Goal: Task Accomplishment & Management: Manage account settings

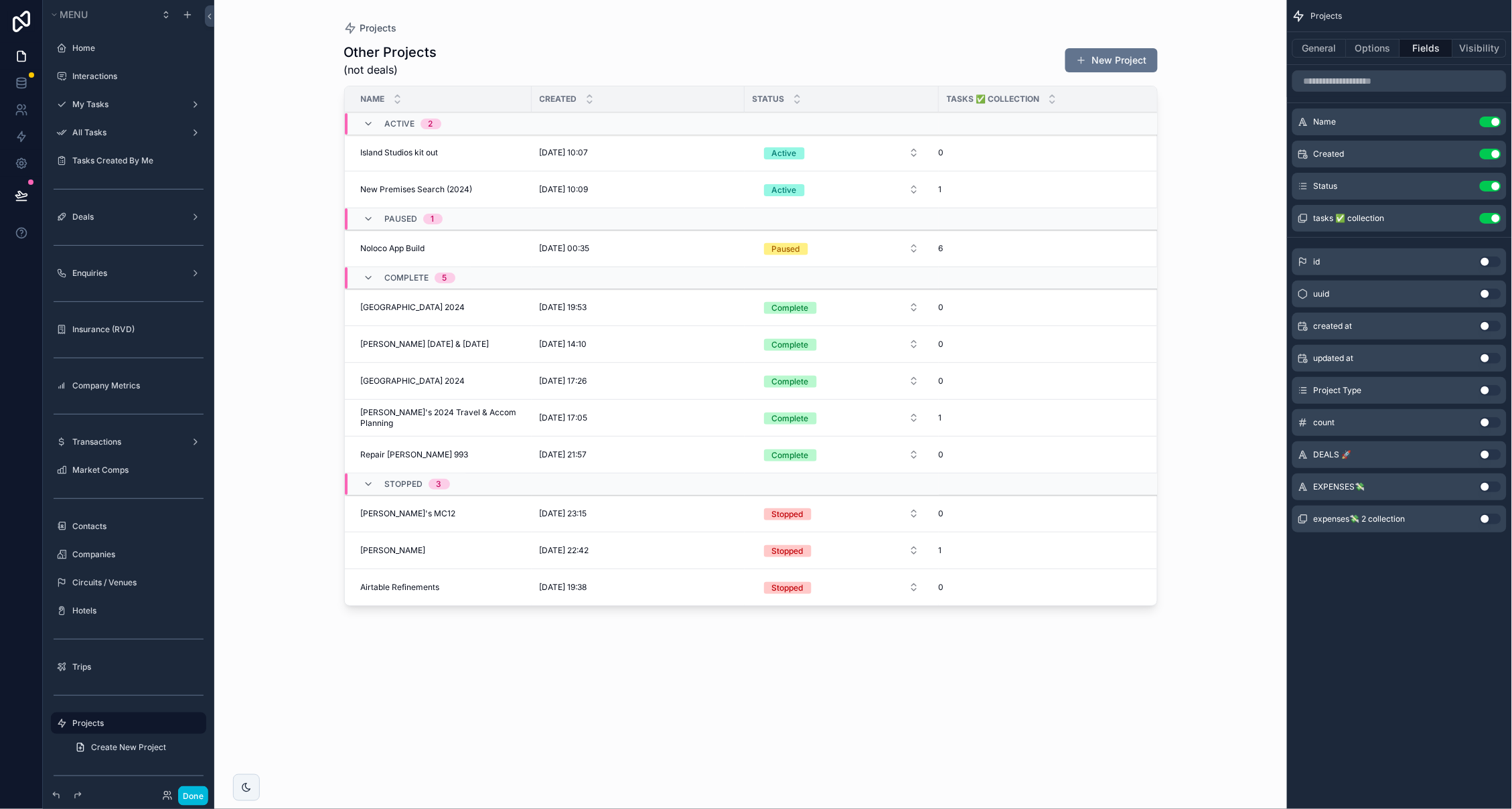
scroll to position [311, 0]
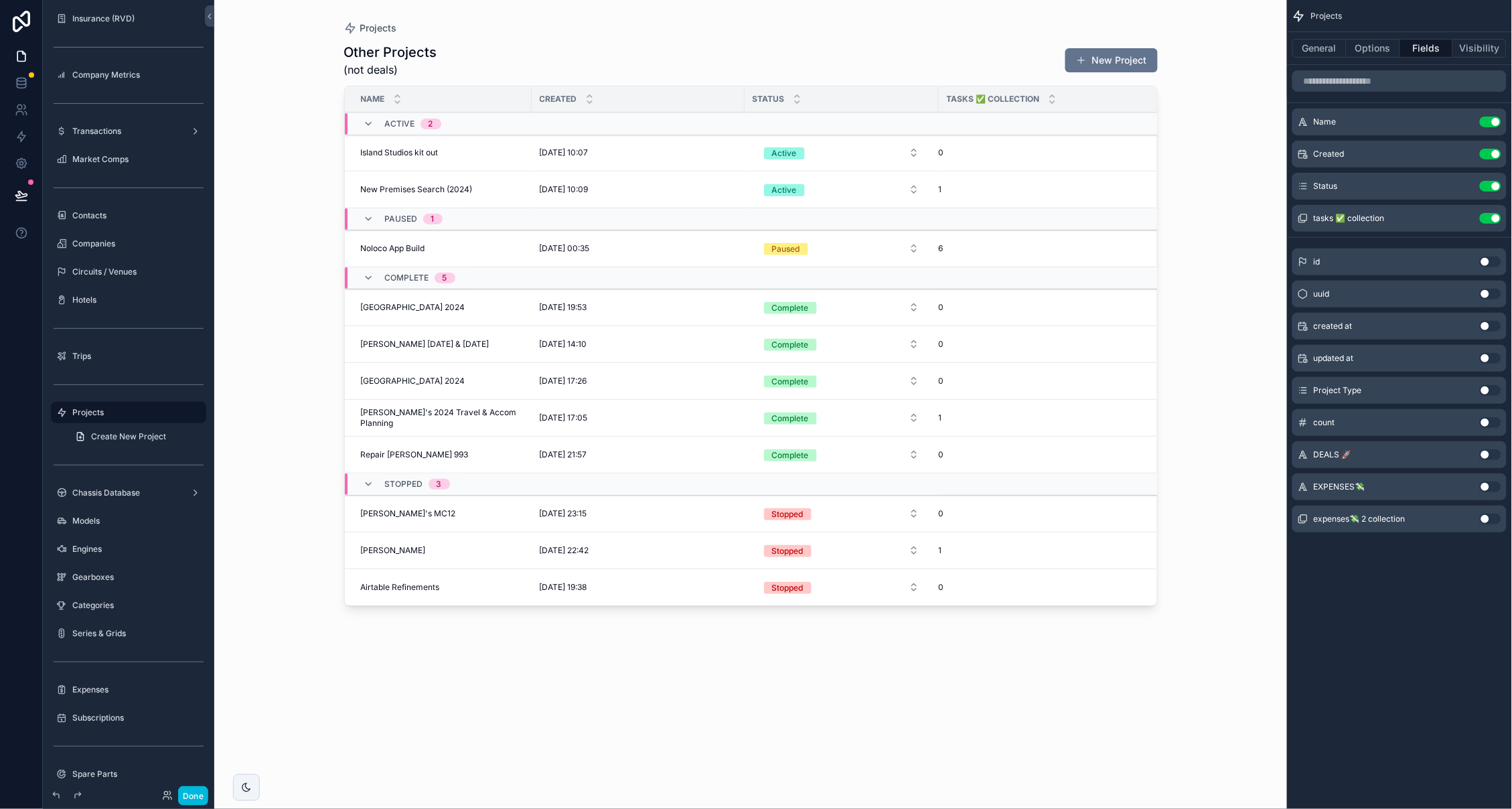
click at [856, 96] on div "Status" at bounding box center [842, 99] width 195 height 26
click at [830, 149] on button "Active" at bounding box center [841, 152] width 177 height 24
click at [865, 30] on div "Projects" at bounding box center [751, 28] width 814 height 14
click at [1119, 61] on button "New Project" at bounding box center [1111, 60] width 92 height 24
click at [418, 184] on span "New Premises Search (2024)" at bounding box center [417, 189] width 112 height 10
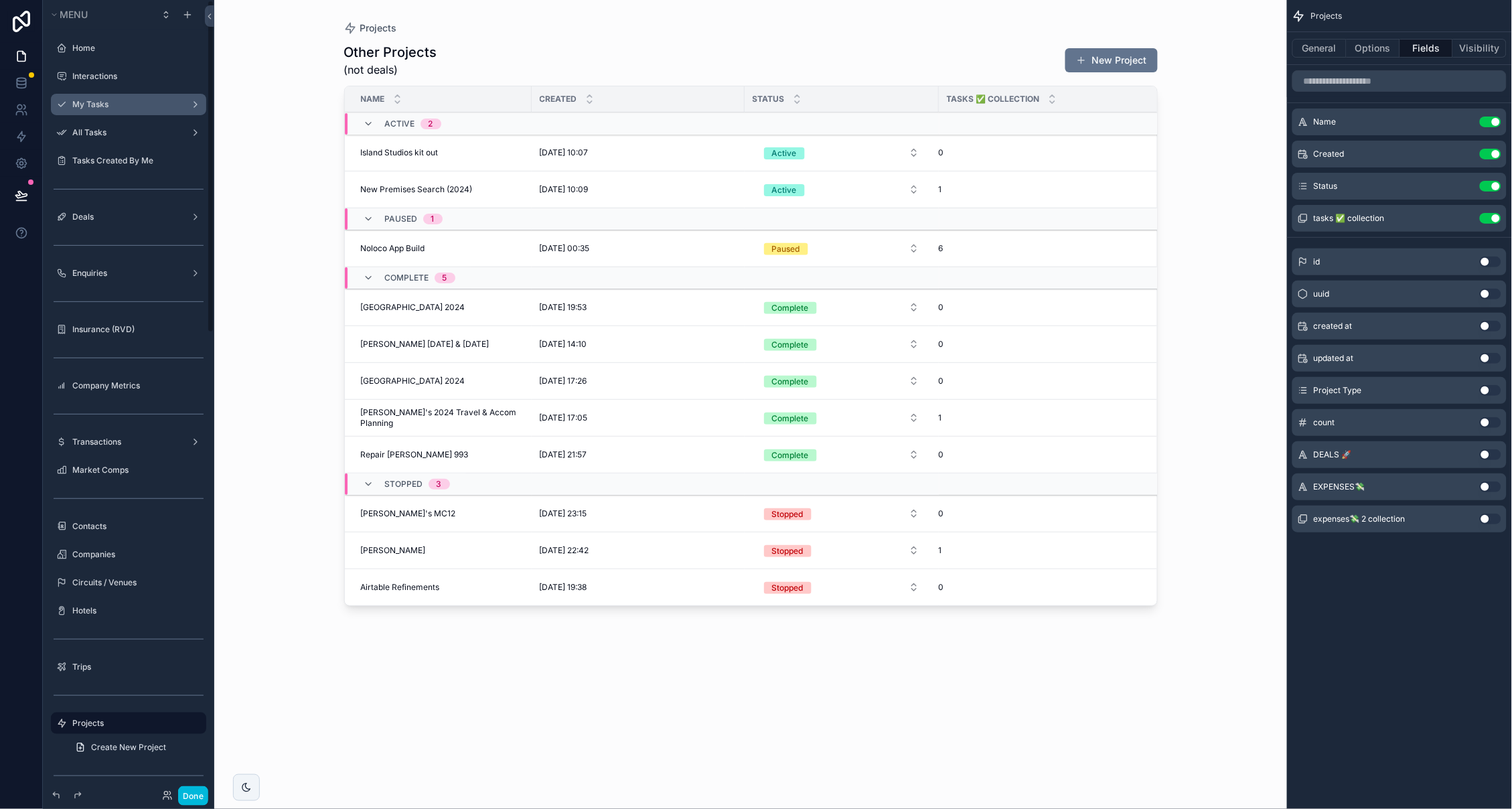
click at [96, 110] on div "My Tasks" at bounding box center [128, 104] width 113 height 10
click at [100, 103] on label "My Tasks" at bounding box center [126, 104] width 107 height 10
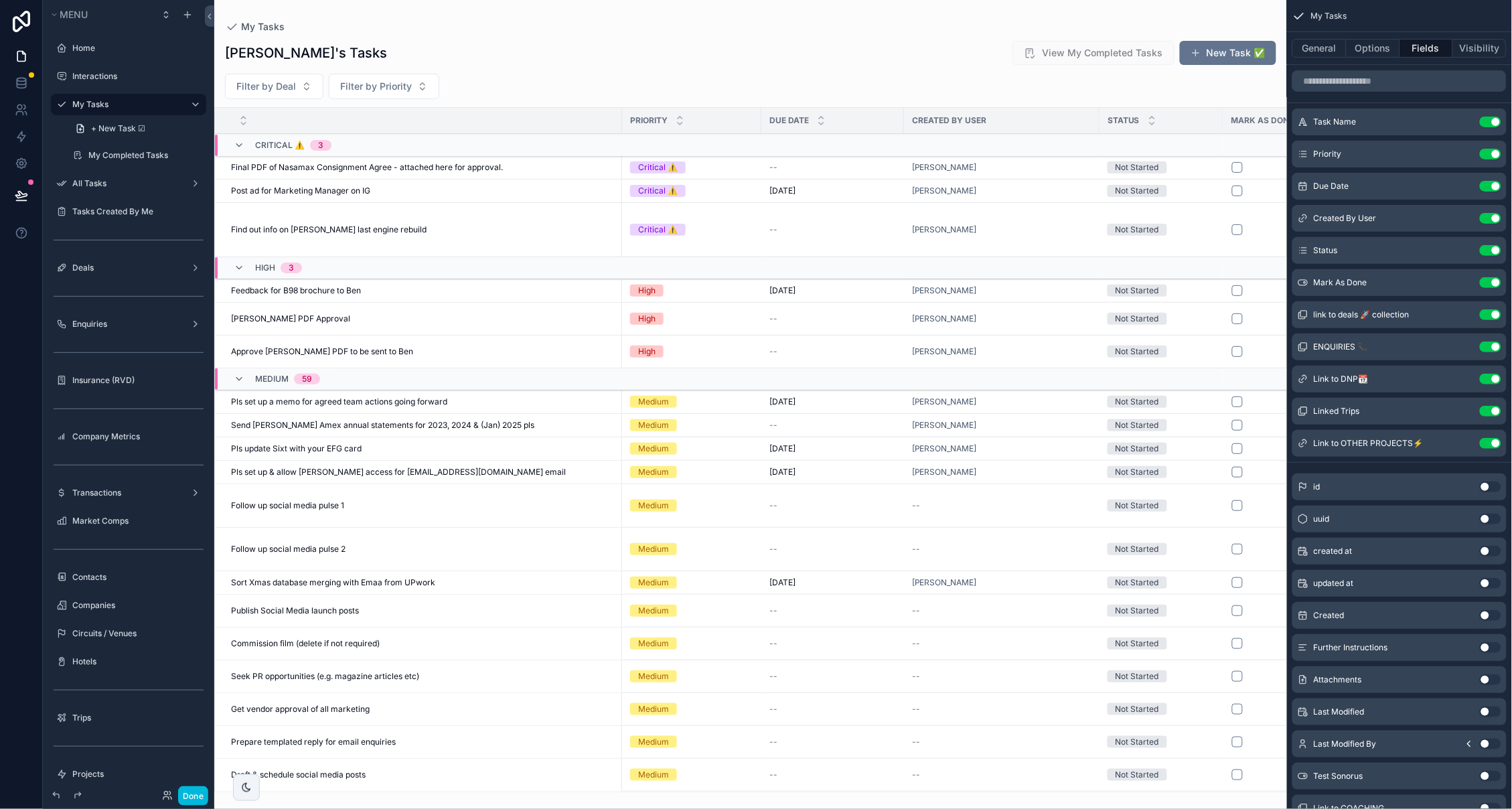
click at [501, 193] on div "Post ad for Marketing Manager on IG Post ad for Marketing Manager on IG" at bounding box center [422, 190] width 383 height 10
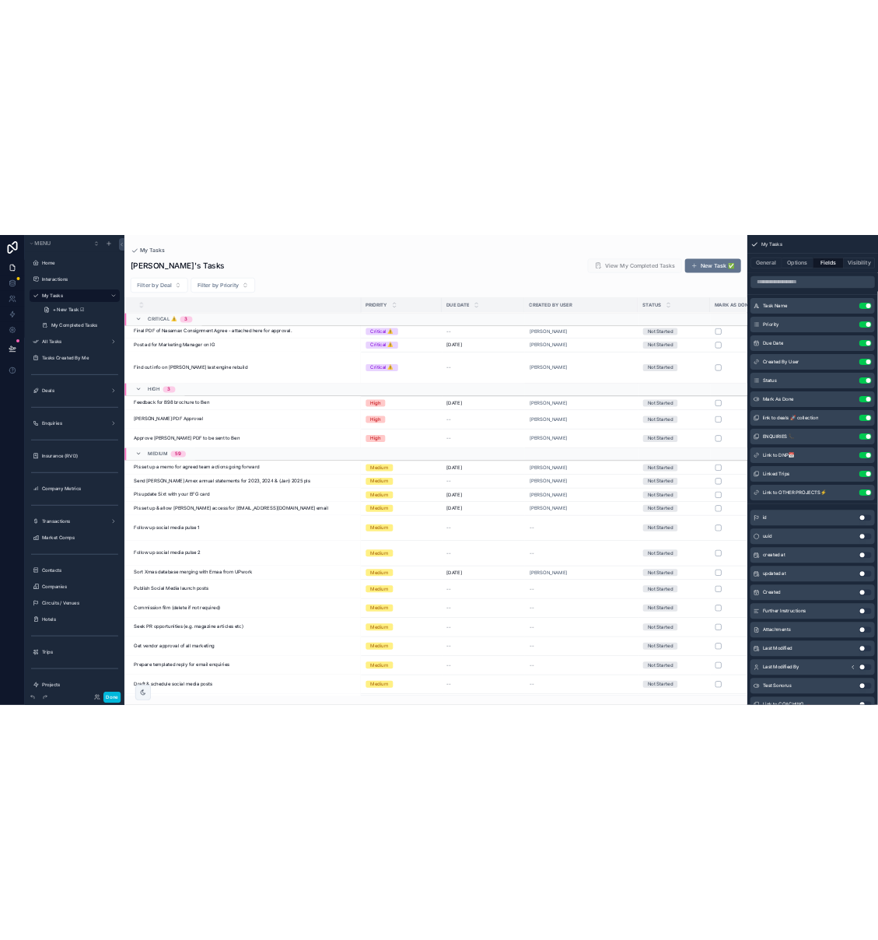
scroll to position [2, 0]
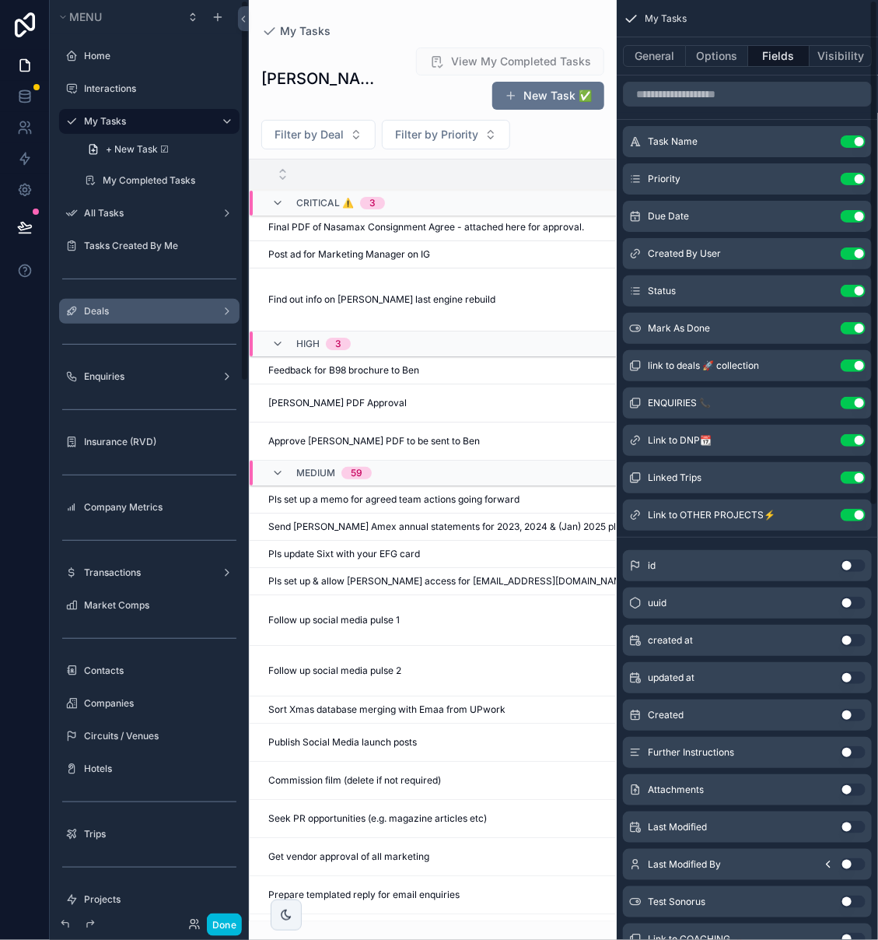
click at [133, 313] on label "Deals" at bounding box center [146, 311] width 124 height 12
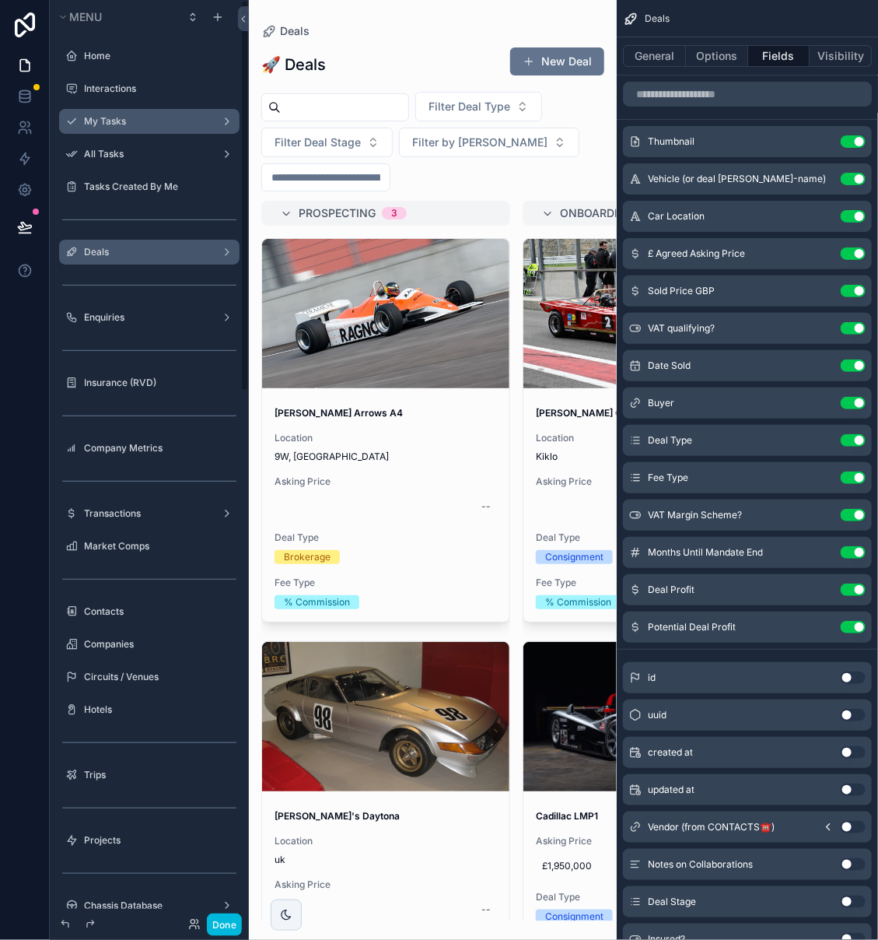
click at [137, 247] on label "Deals" at bounding box center [146, 252] width 124 height 12
click at [221, 926] on button "Done" at bounding box center [224, 924] width 35 height 23
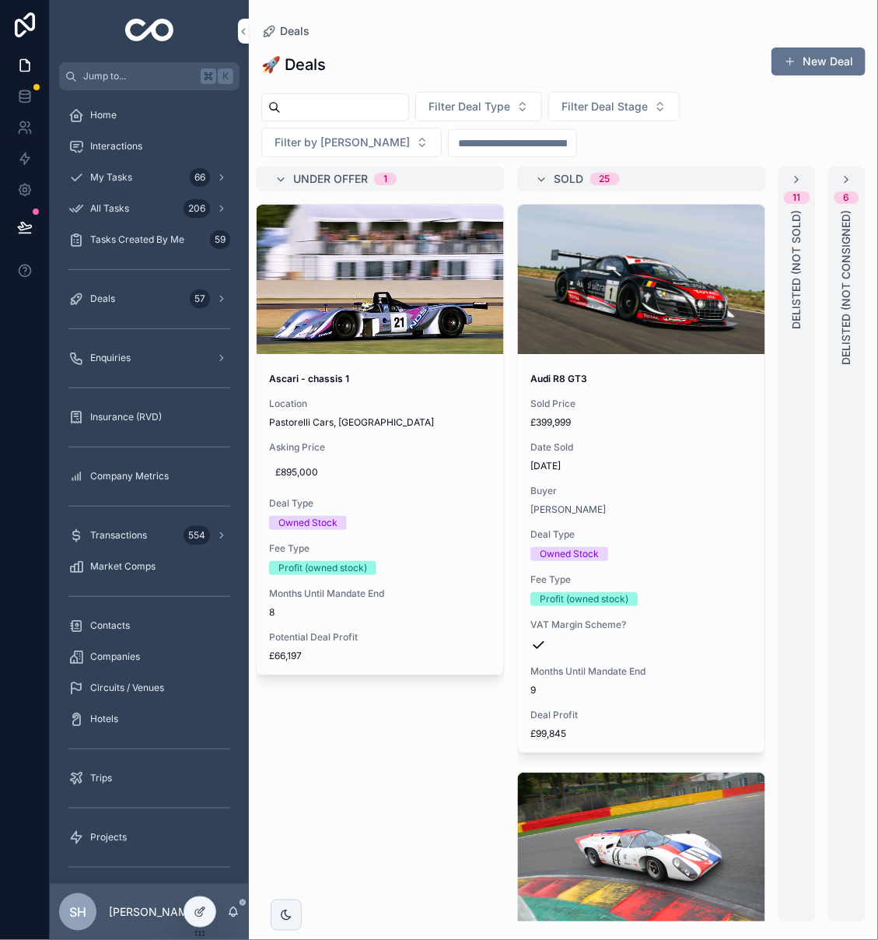
scroll to position [0, 789]
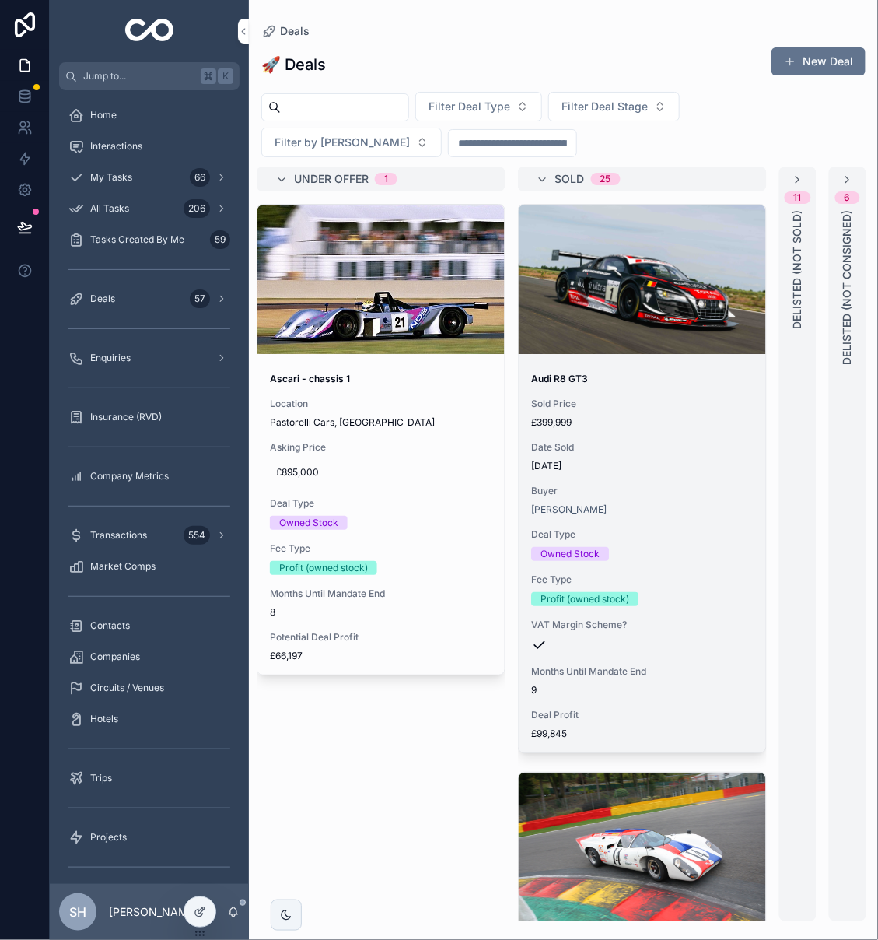
click at [646, 397] on span "Sold Price" at bounding box center [642, 403] width 222 height 12
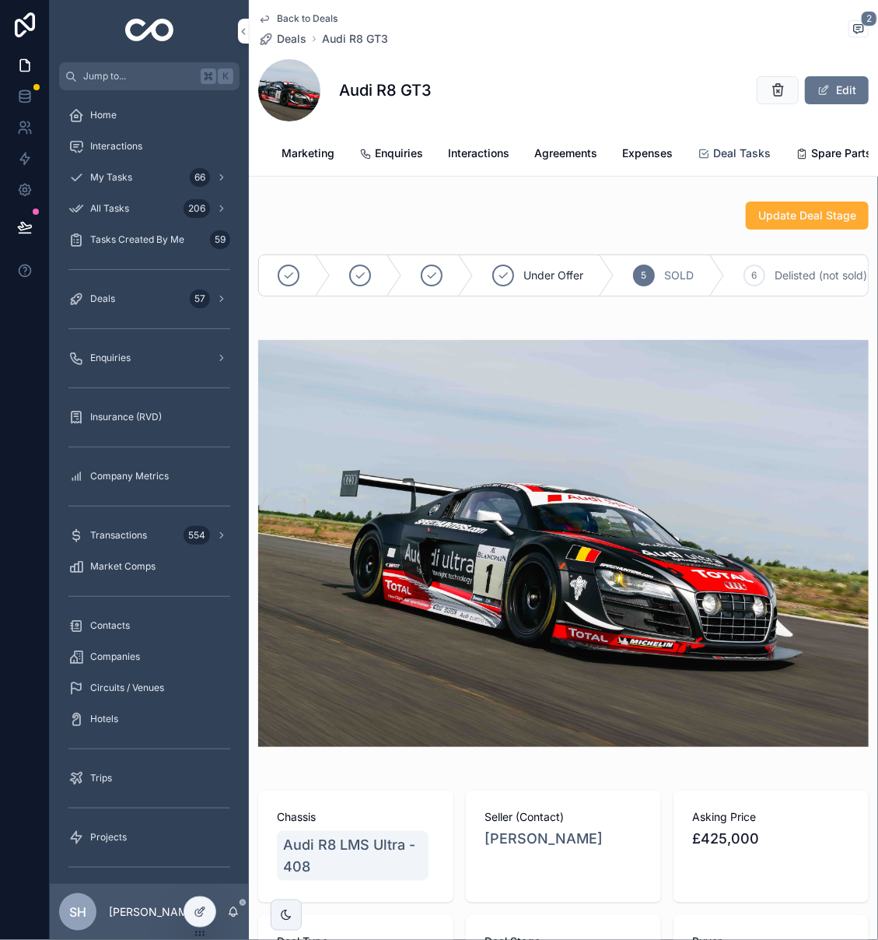
scroll to position [0, 133]
click at [716, 146] on span "Deal Tasks" at bounding box center [743, 153] width 58 height 16
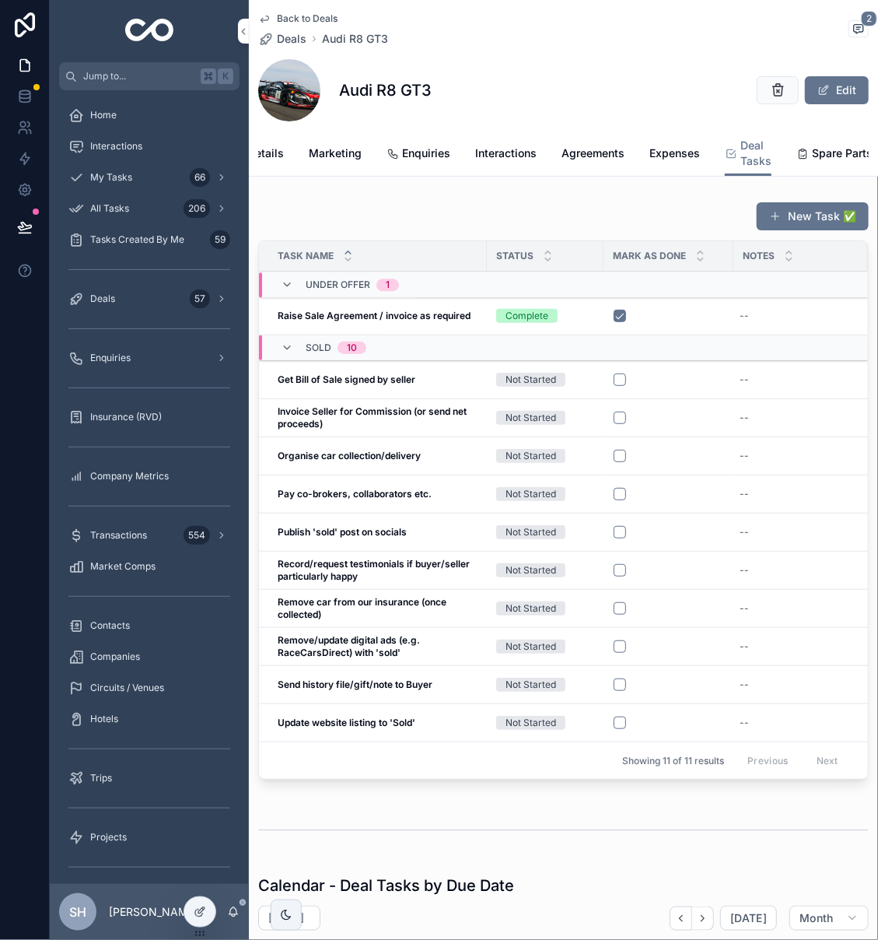
click at [302, 19] on span "Back to Deals" at bounding box center [307, 18] width 61 height 12
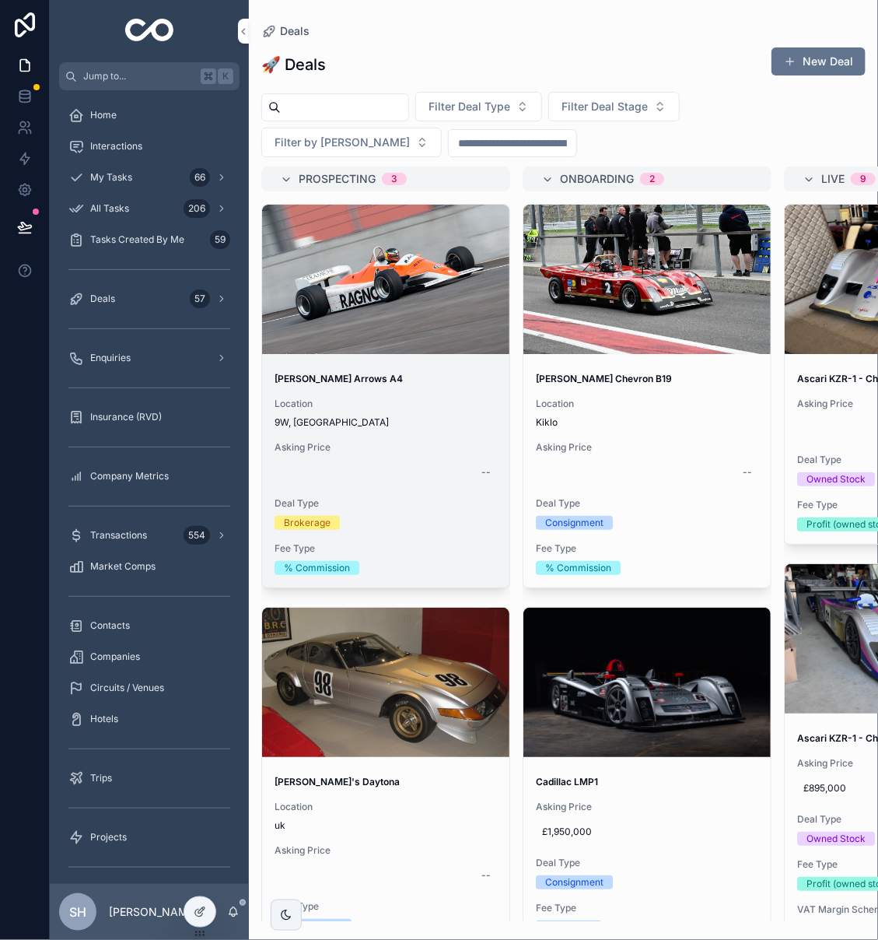
click at [397, 441] on span "Asking Price" at bounding box center [386, 447] width 222 height 12
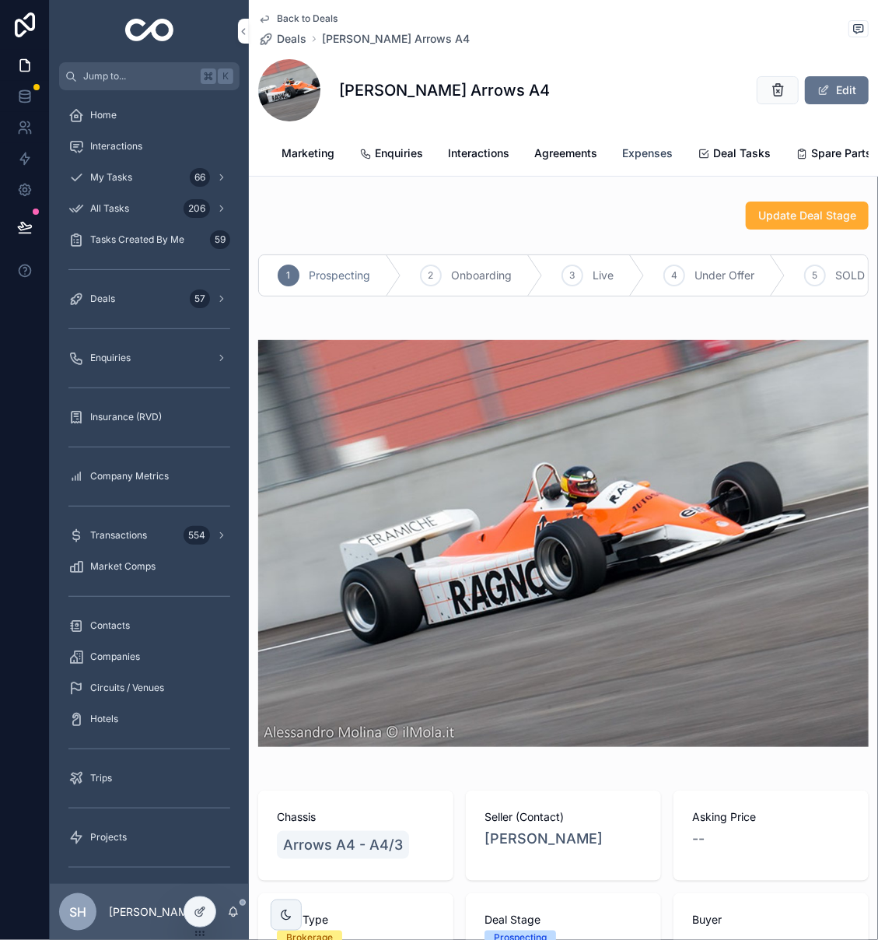
scroll to position [0, 133]
click at [755, 148] on span "Deal Tasks" at bounding box center [743, 153] width 58 height 16
